Goal: Information Seeking & Learning: Learn about a topic

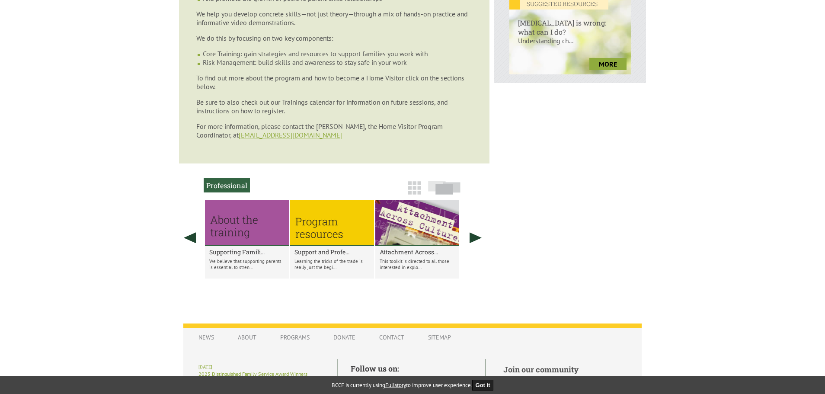
scroll to position [389, 0]
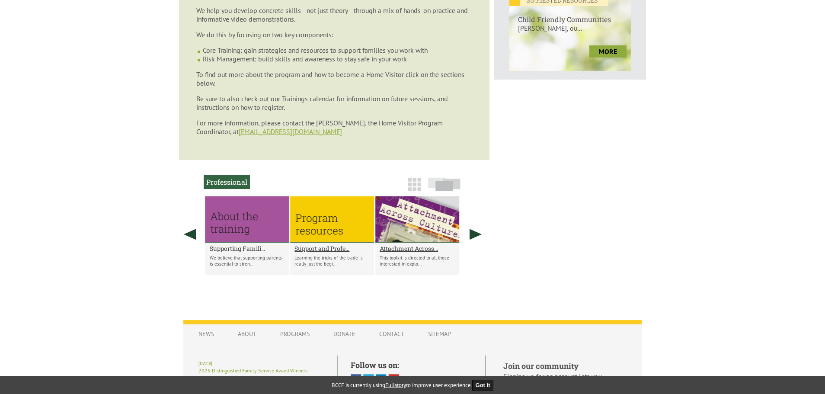
click at [229, 245] on h2 "Supporting Famili..." at bounding box center [247, 248] width 75 height 8
click at [240, 223] on div at bounding box center [247, 219] width 84 height 46
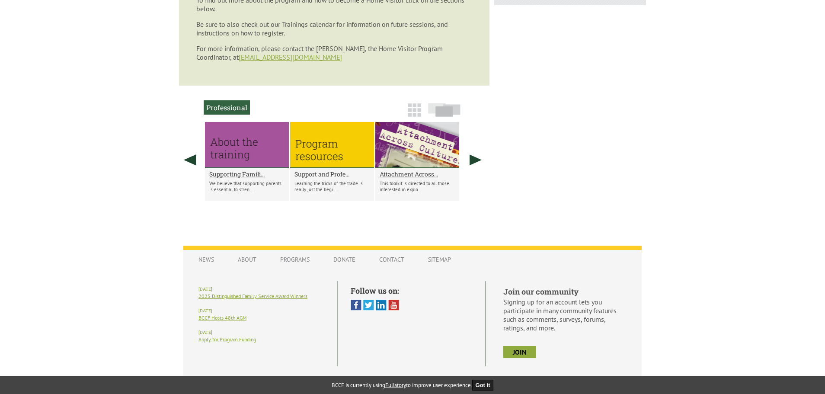
scroll to position [472, 0]
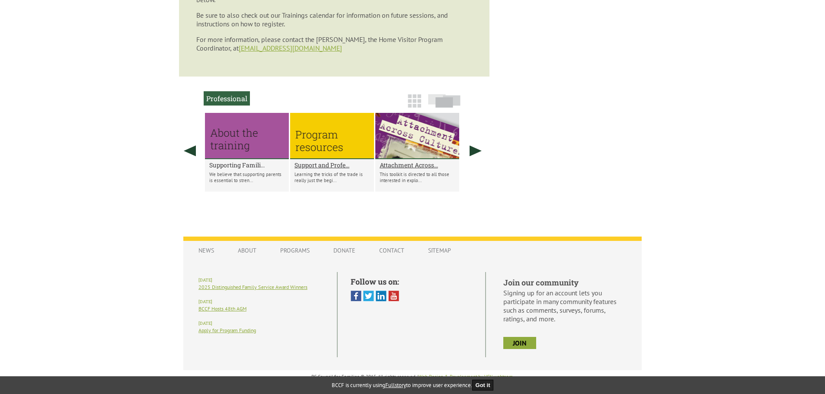
click at [245, 161] on h2 "Supporting Famili..." at bounding box center [246, 165] width 75 height 8
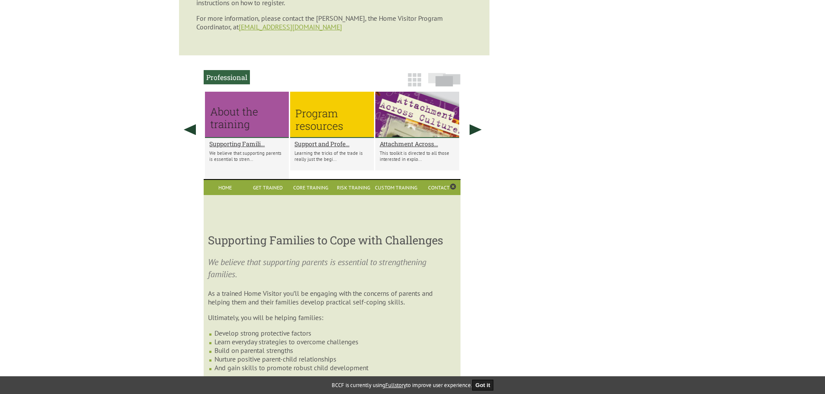
scroll to position [474, 0]
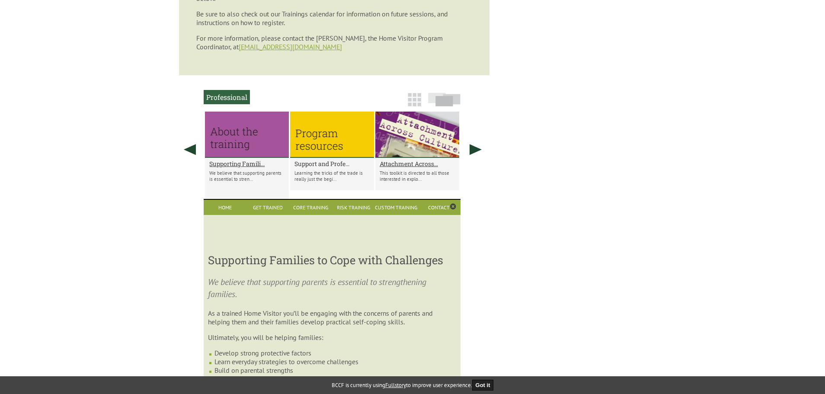
click at [338, 163] on h2 "Support and Profe..." at bounding box center [331, 164] width 75 height 8
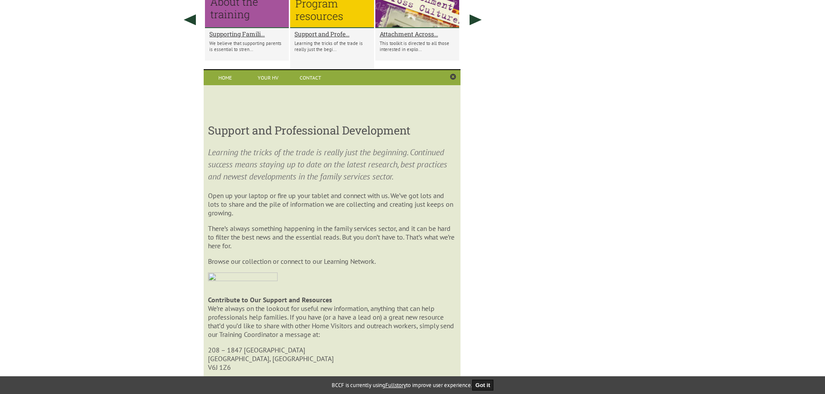
scroll to position [647, 0]
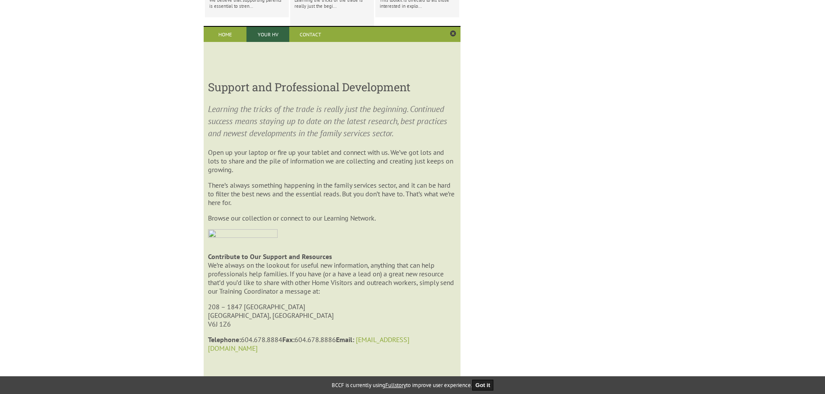
click at [268, 31] on link "Your HV" at bounding box center [267, 34] width 43 height 15
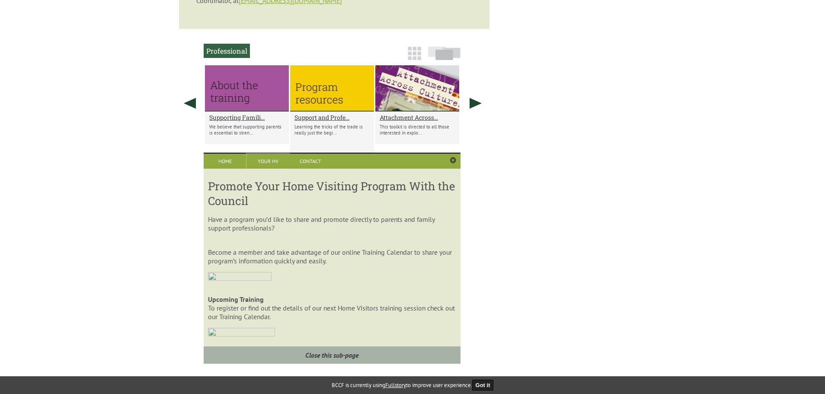
scroll to position [519, 0]
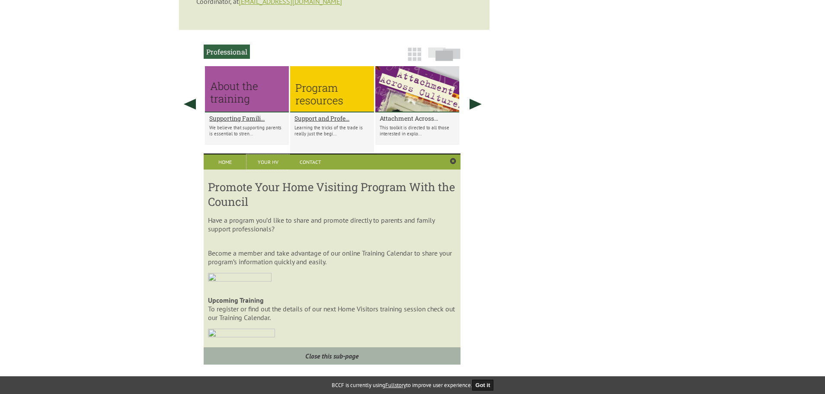
click at [420, 115] on h2 "Attachment Across..." at bounding box center [417, 118] width 75 height 8
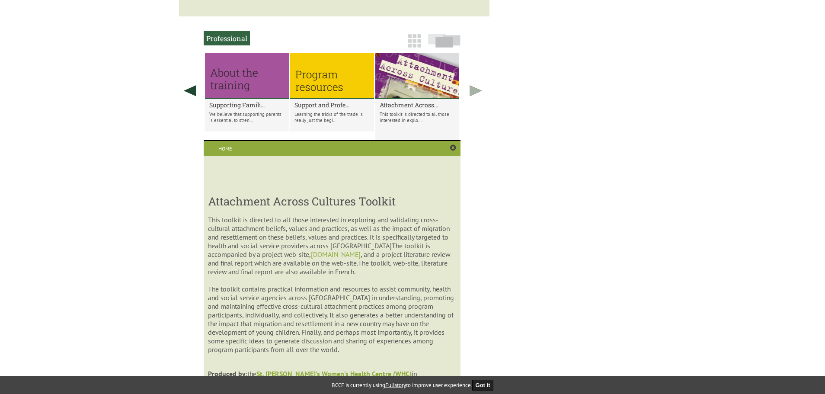
scroll to position [517, 0]
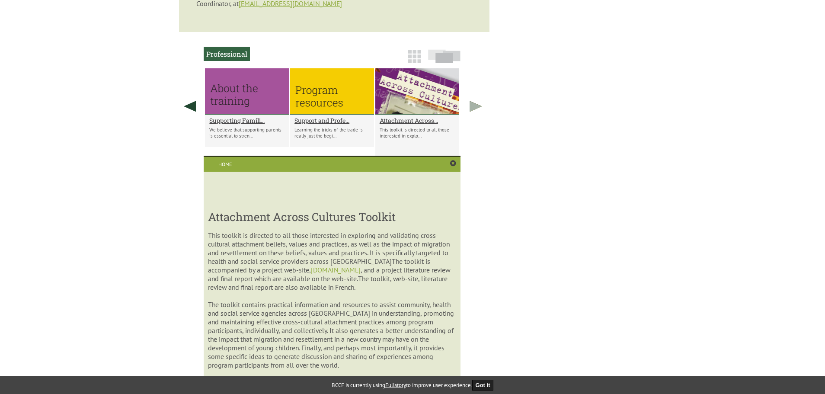
click at [473, 101] on link at bounding box center [476, 106] width 22 height 76
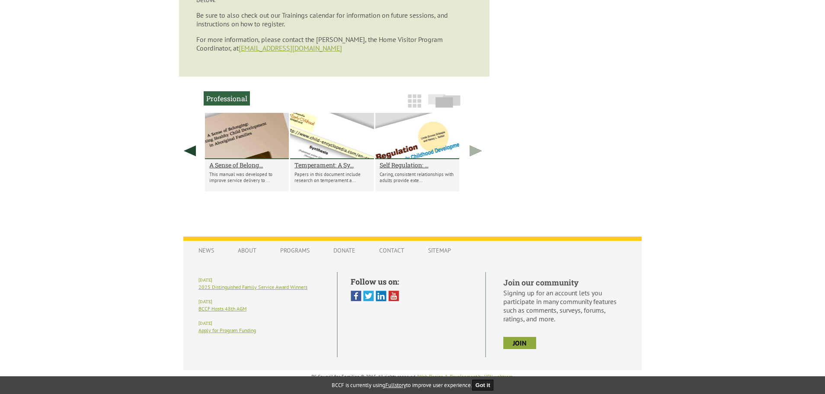
scroll to position [472, 0]
click at [242, 161] on h2 "A Sense of Belong..." at bounding box center [246, 165] width 75 height 8
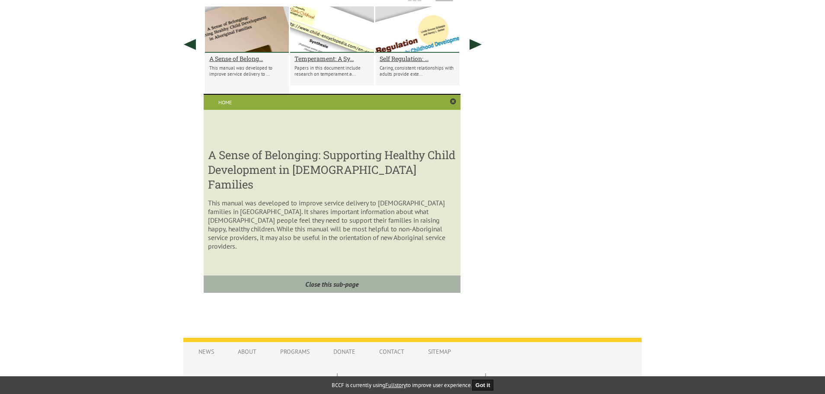
scroll to position [517, 0]
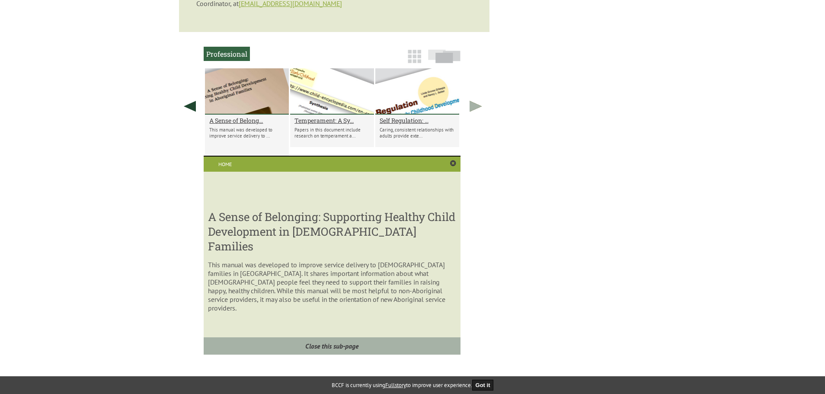
click at [475, 101] on link at bounding box center [476, 106] width 22 height 76
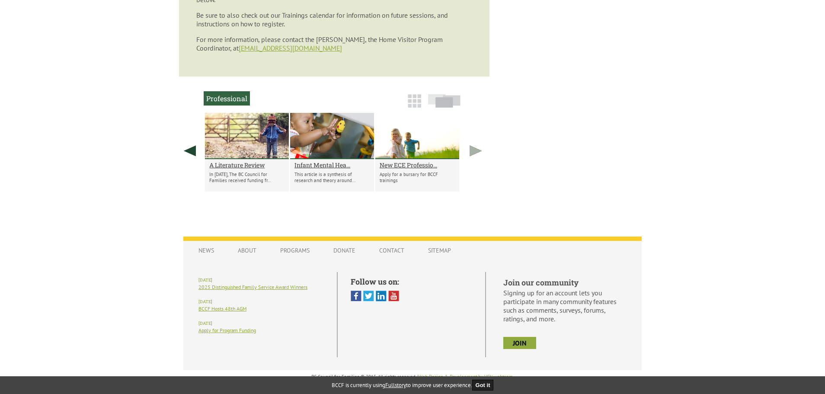
click at [470, 148] on link at bounding box center [476, 151] width 22 height 76
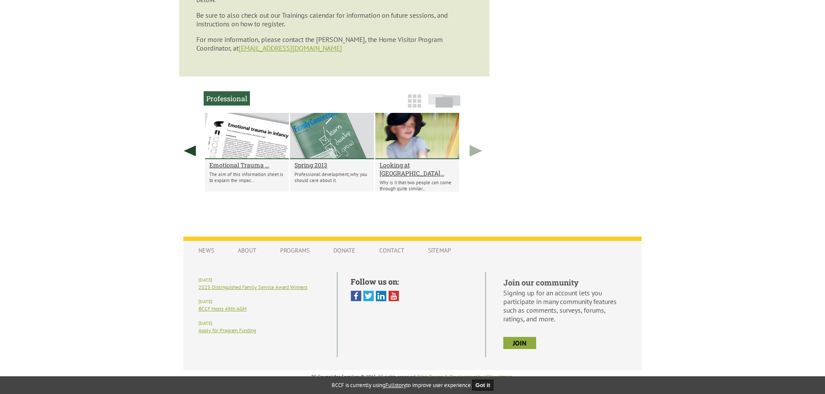
click at [470, 148] on link at bounding box center [476, 151] width 22 height 76
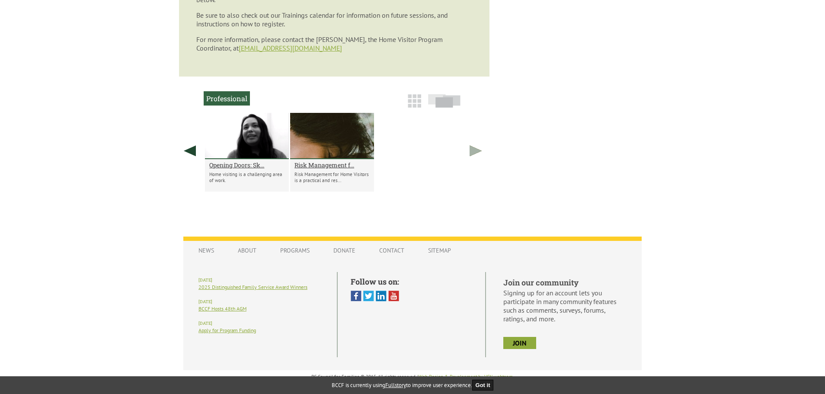
click at [474, 145] on link at bounding box center [476, 151] width 22 height 76
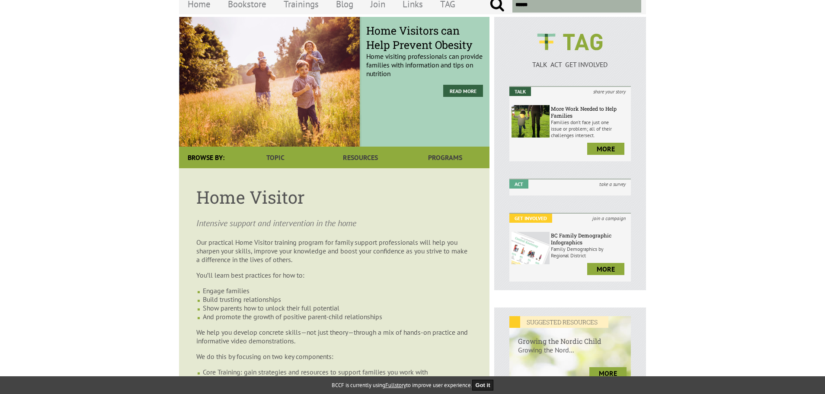
scroll to position [40, 0]
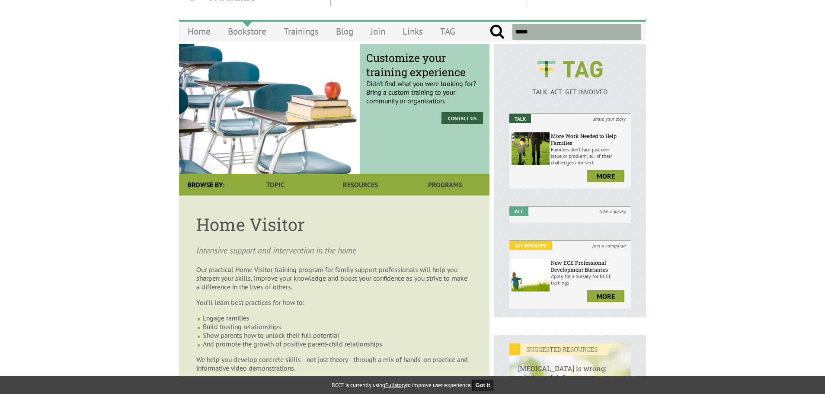
click at [238, 33] on link "Bookstore" at bounding box center [247, 31] width 56 height 20
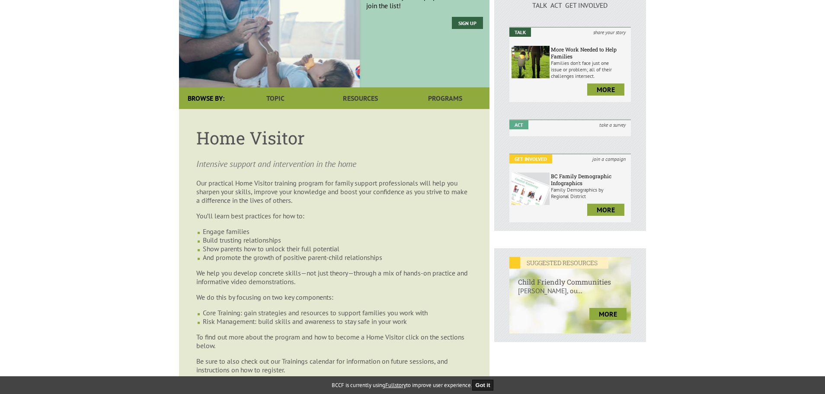
scroll to position [86, 0]
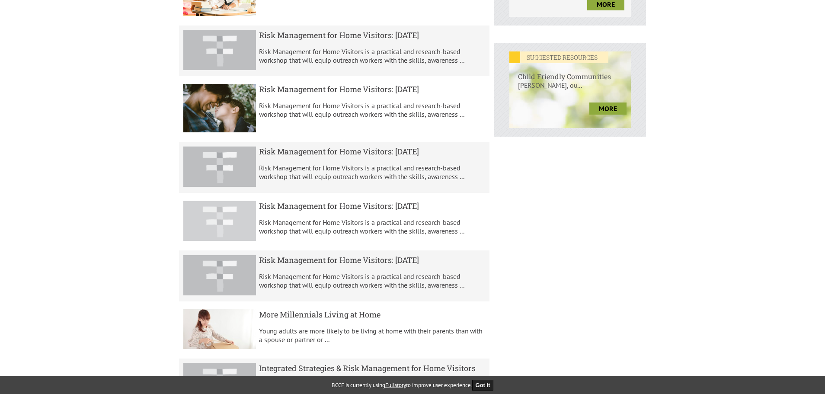
scroll to position [519, 0]
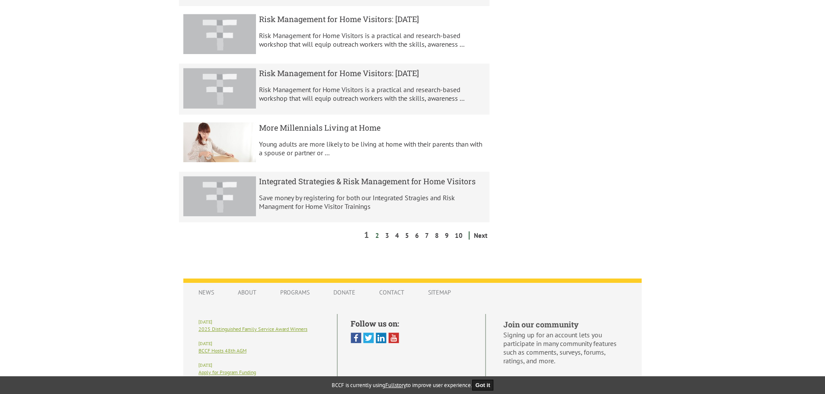
click at [380, 236] on link "2" at bounding box center [377, 235] width 8 height 8
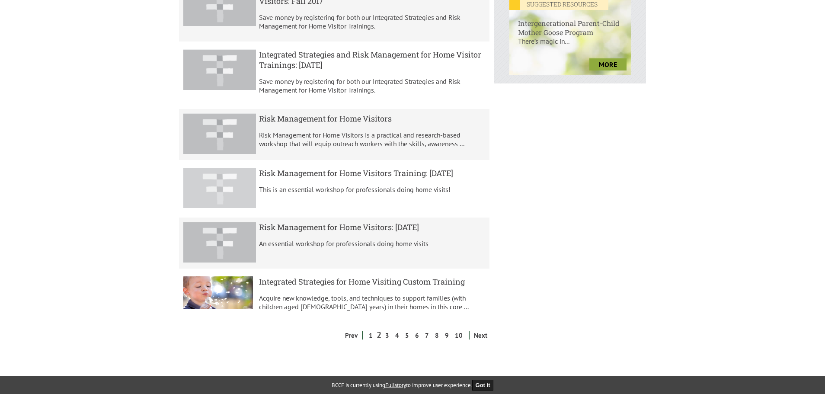
scroll to position [389, 0]
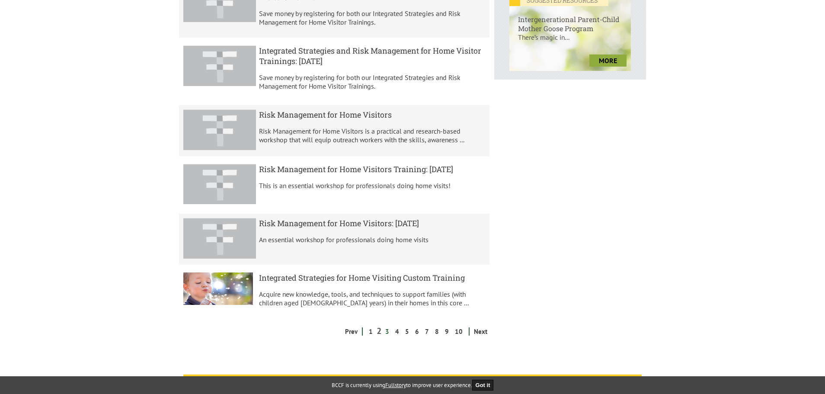
click at [391, 332] on link "3" at bounding box center [387, 331] width 8 height 8
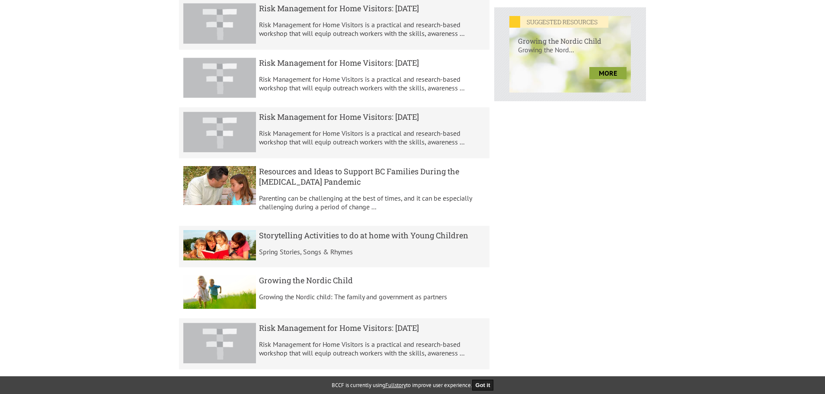
scroll to position [389, 0]
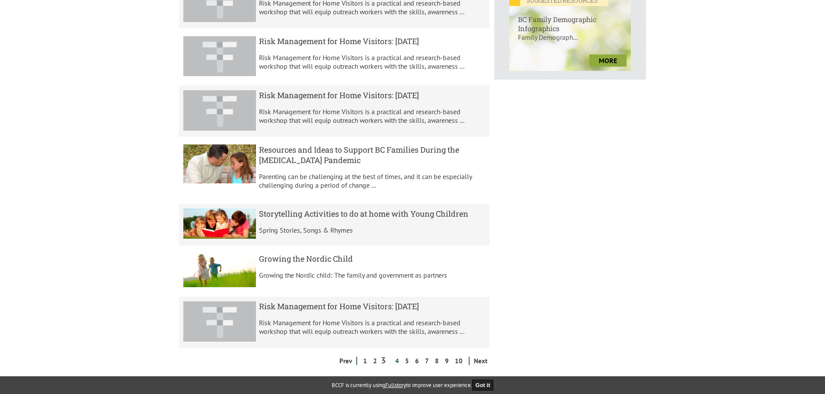
click at [399, 361] on link "4" at bounding box center [397, 361] width 8 height 8
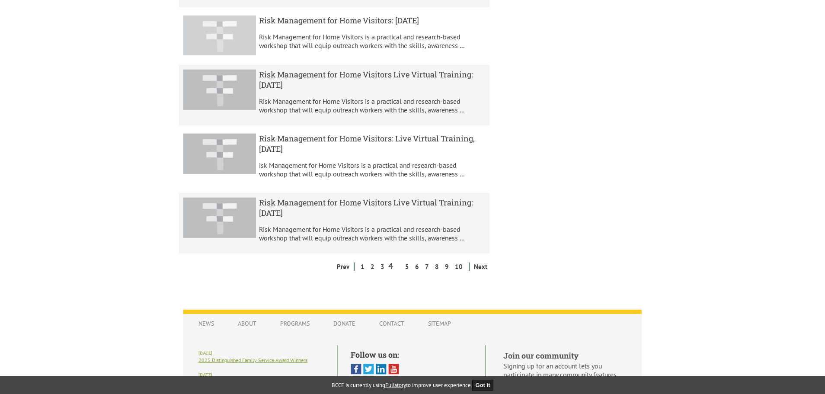
scroll to position [519, 0]
click at [410, 265] on link "5" at bounding box center [407, 266] width 8 height 8
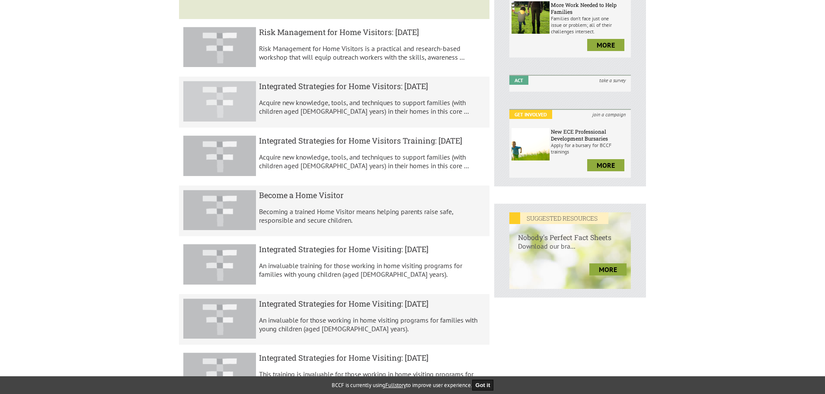
scroll to position [173, 0]
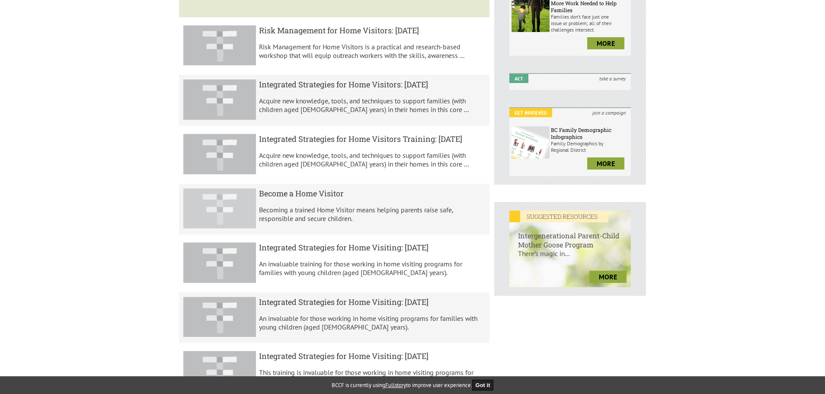
click at [306, 191] on h5 "Become a Home Visitor" at bounding box center [372, 193] width 227 height 10
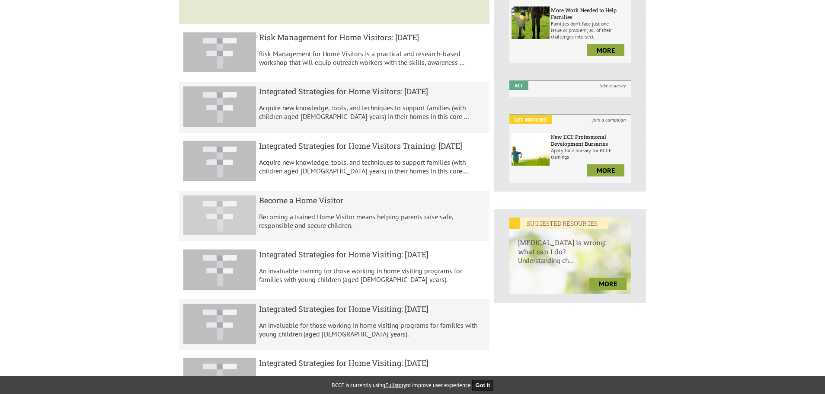
scroll to position [0, 0]
